Goal: Task Accomplishment & Management: Manage account settings

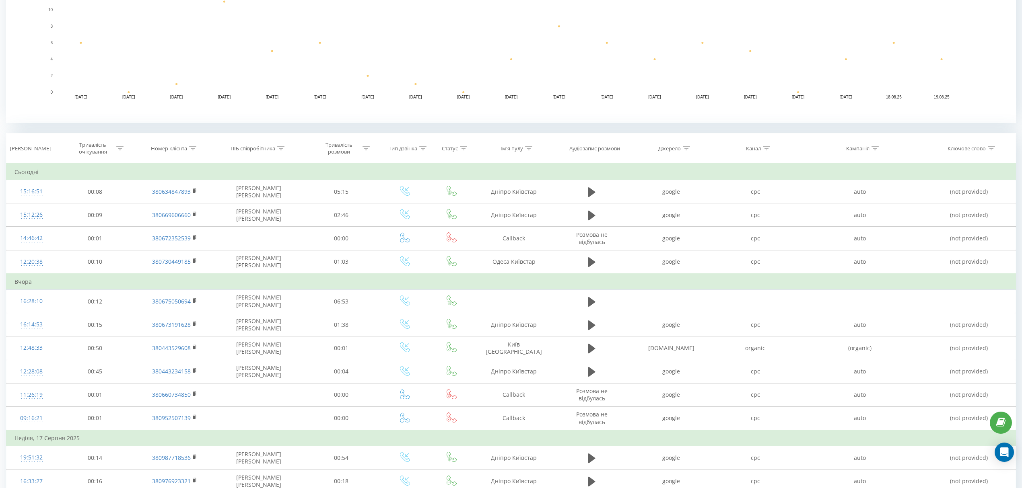
scroll to position [214, 0]
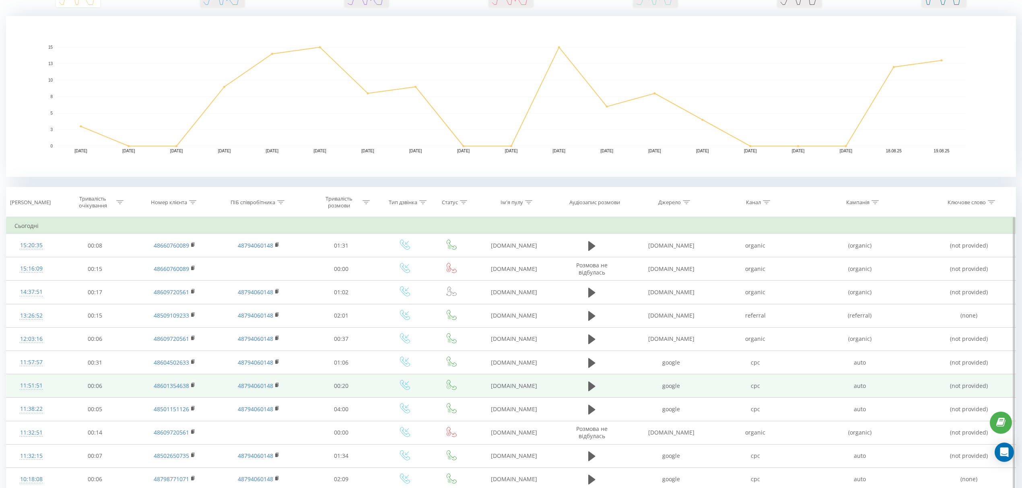
scroll to position [161, 0]
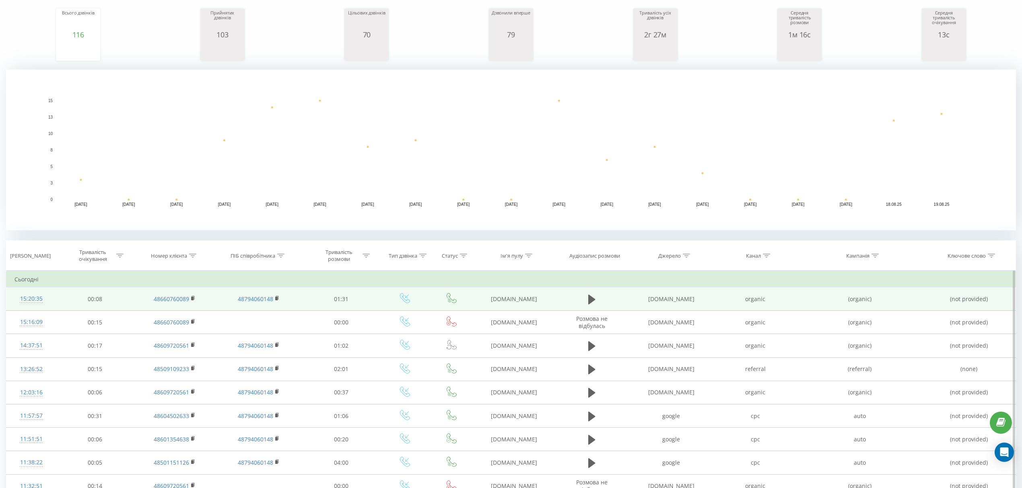
scroll to position [107, 0]
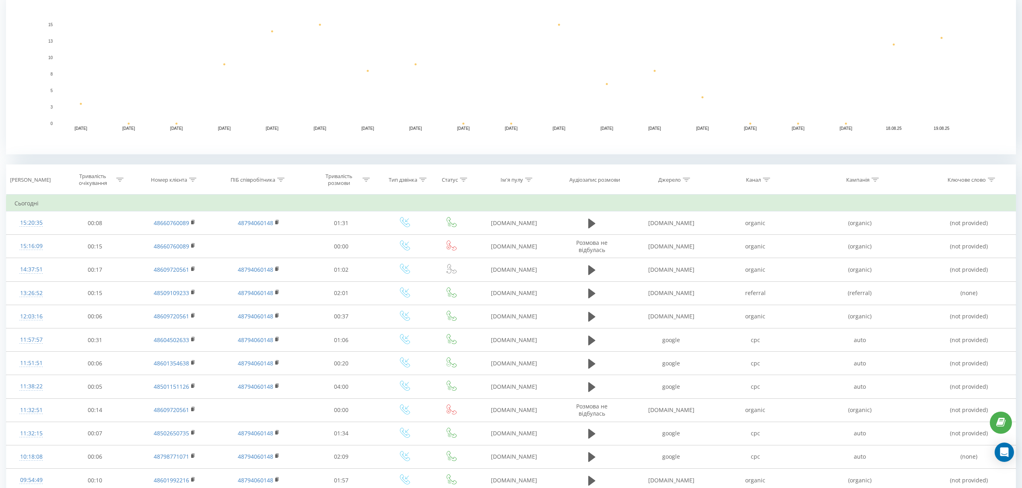
scroll to position [182, 0]
